Goal: Complete application form

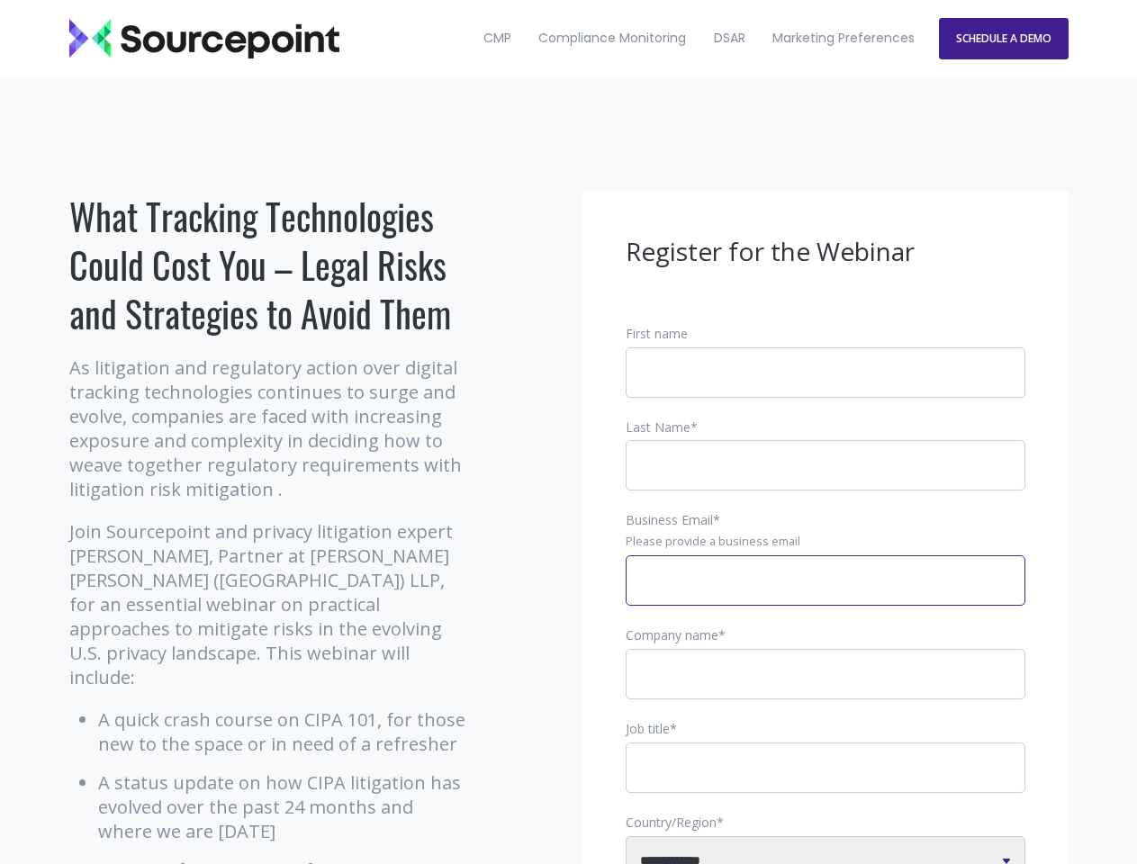
click at [826, 595] on input "Business Email *" at bounding box center [826, 580] width 400 height 50
